Goal: Information Seeking & Learning: Check status

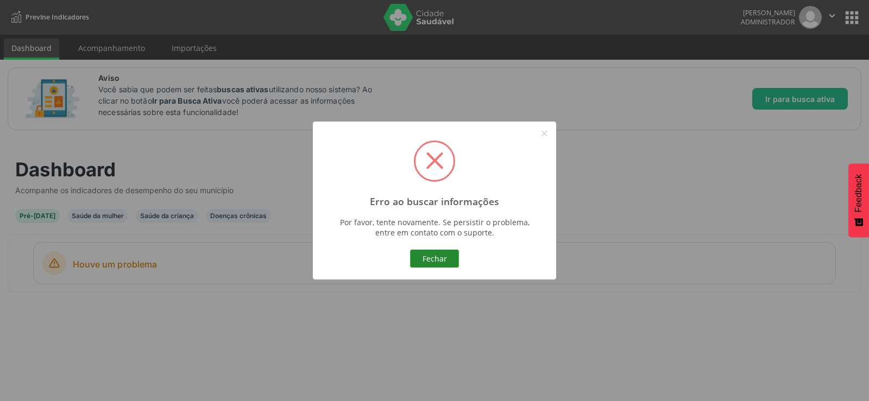
click at [437, 260] on button "Fechar" at bounding box center [434, 259] width 49 height 18
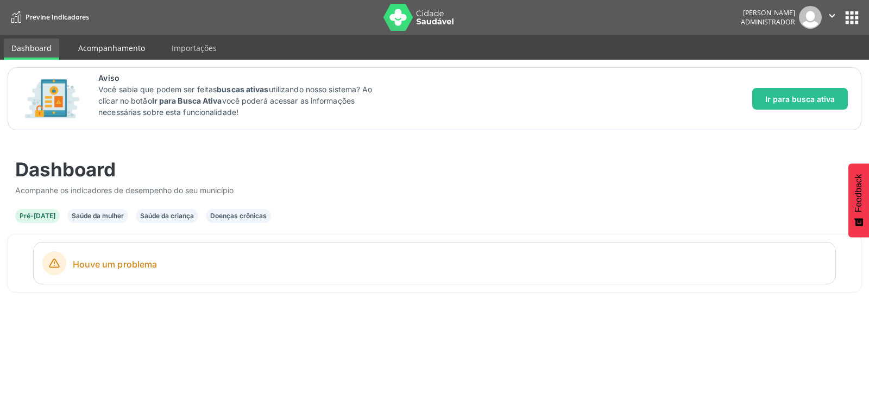
click at [124, 44] on link "Acompanhamento" at bounding box center [112, 48] width 82 height 19
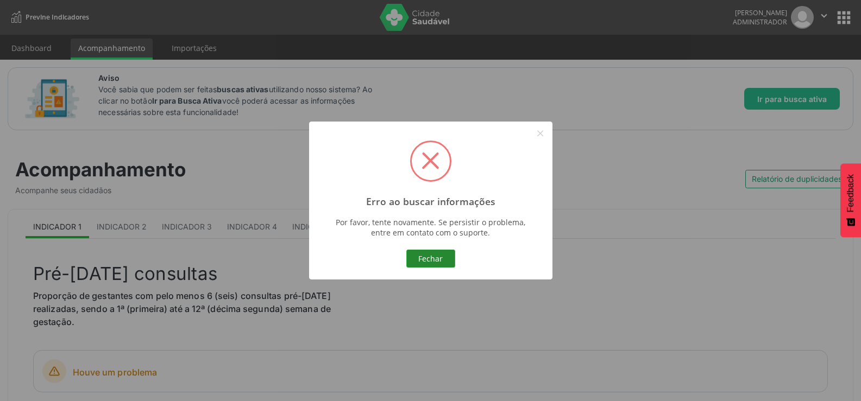
click at [441, 260] on button "Fechar" at bounding box center [430, 259] width 49 height 18
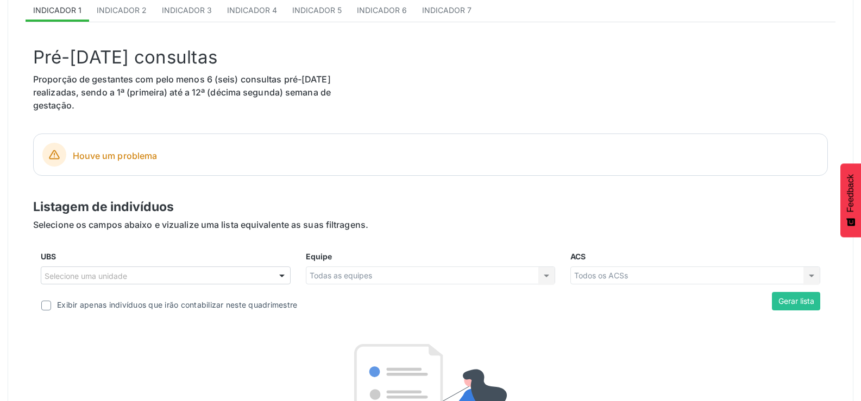
scroll to position [217, 0]
click at [283, 275] on div at bounding box center [282, 276] width 16 height 18
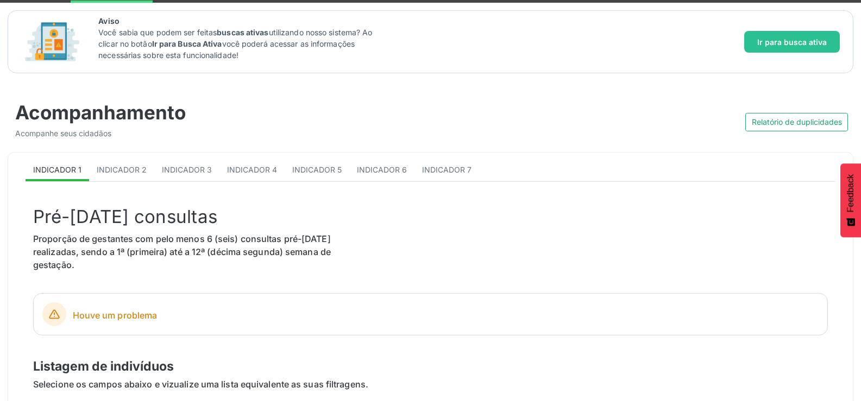
scroll to position [54, 0]
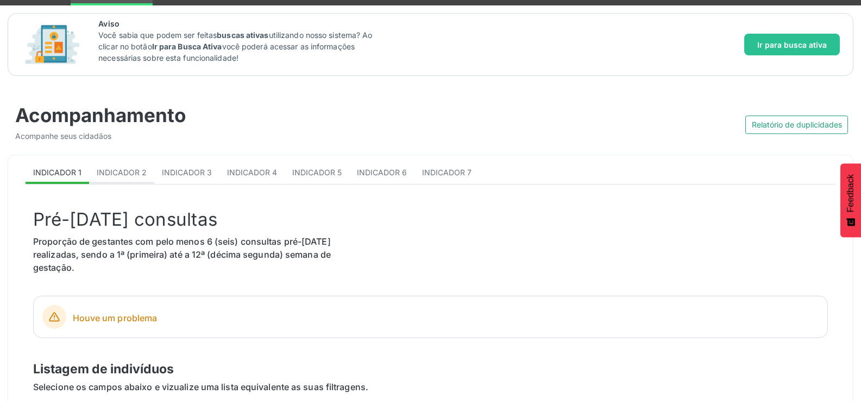
click at [136, 172] on span "Indicador 2" at bounding box center [122, 172] width 50 height 9
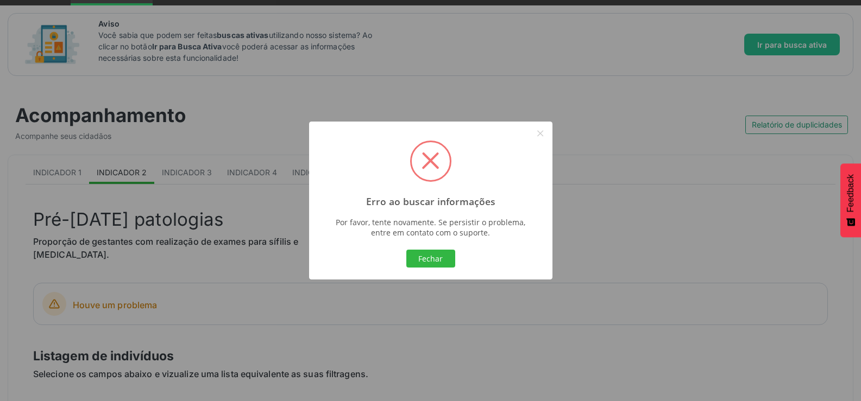
drag, startPoint x: 420, startPoint y: 257, endPoint x: 505, endPoint y: 221, distance: 92.2
click at [420, 257] on button "Fechar" at bounding box center [430, 259] width 49 height 18
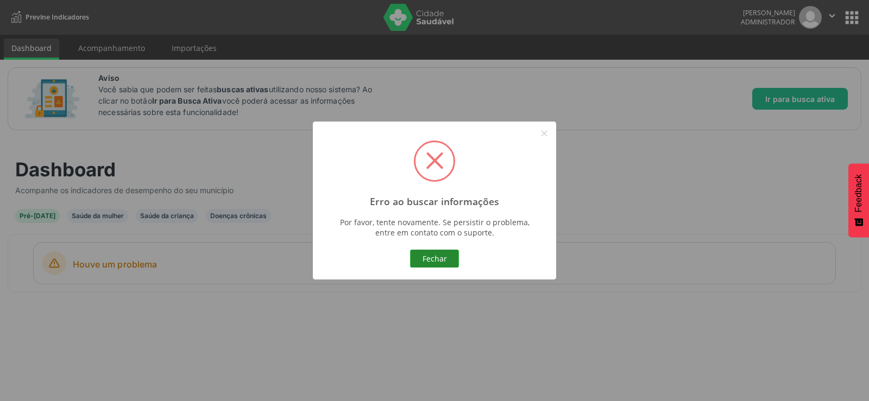
click at [433, 262] on button "Fechar" at bounding box center [434, 259] width 49 height 18
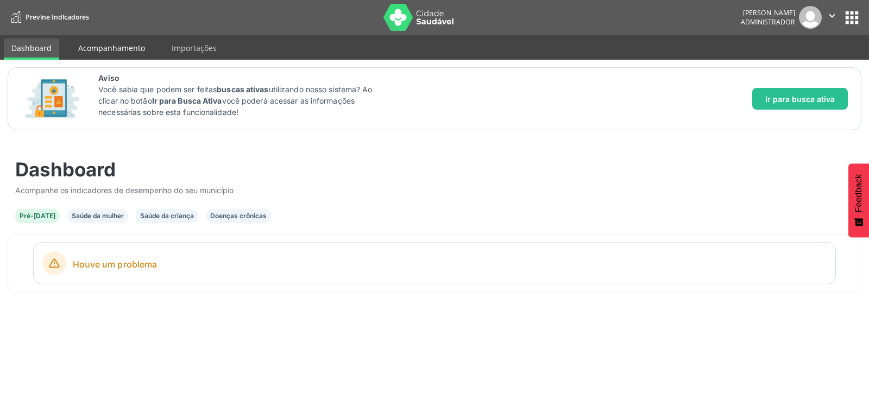
click at [105, 47] on link "Acompanhamento" at bounding box center [112, 48] width 82 height 19
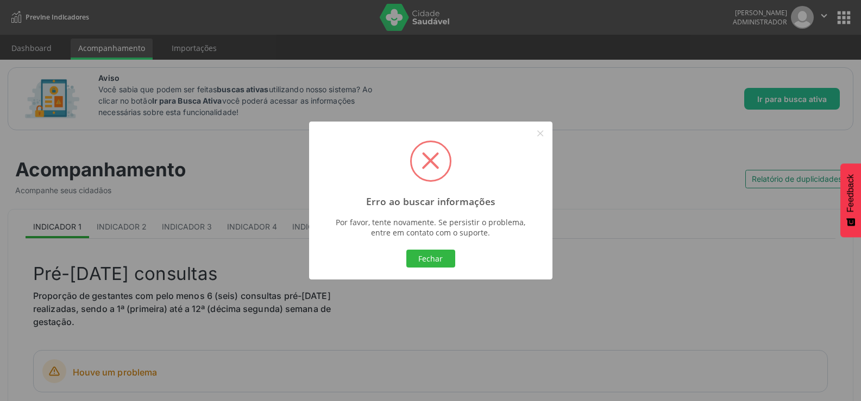
click at [842, 17] on div "Erro ao buscar informações × Por favor, tente novamente. Se persistir o problem…" at bounding box center [430, 200] width 861 height 401
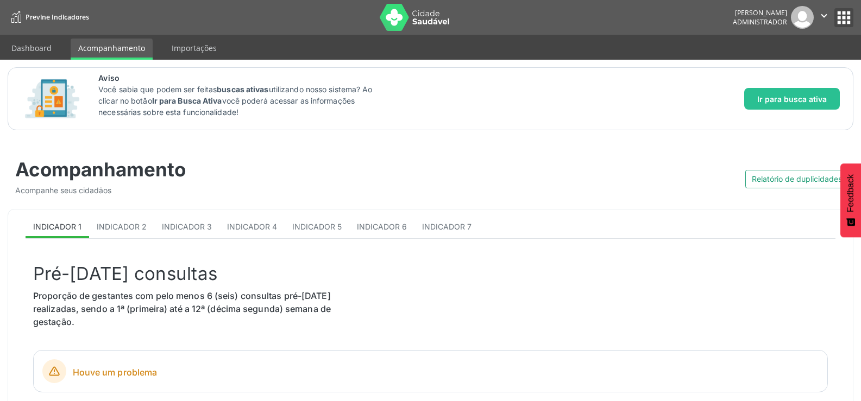
click at [842, 17] on button "apps" at bounding box center [843, 17] width 19 height 19
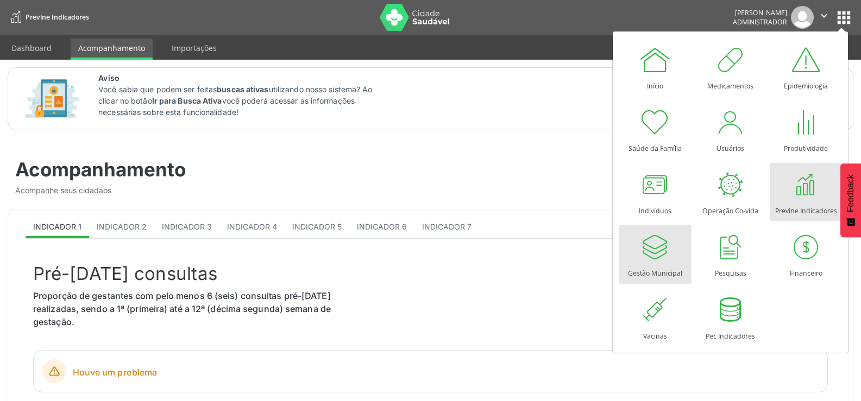
click at [655, 256] on div at bounding box center [655, 247] width 33 height 33
